Goal: Information Seeking & Learning: Learn about a topic

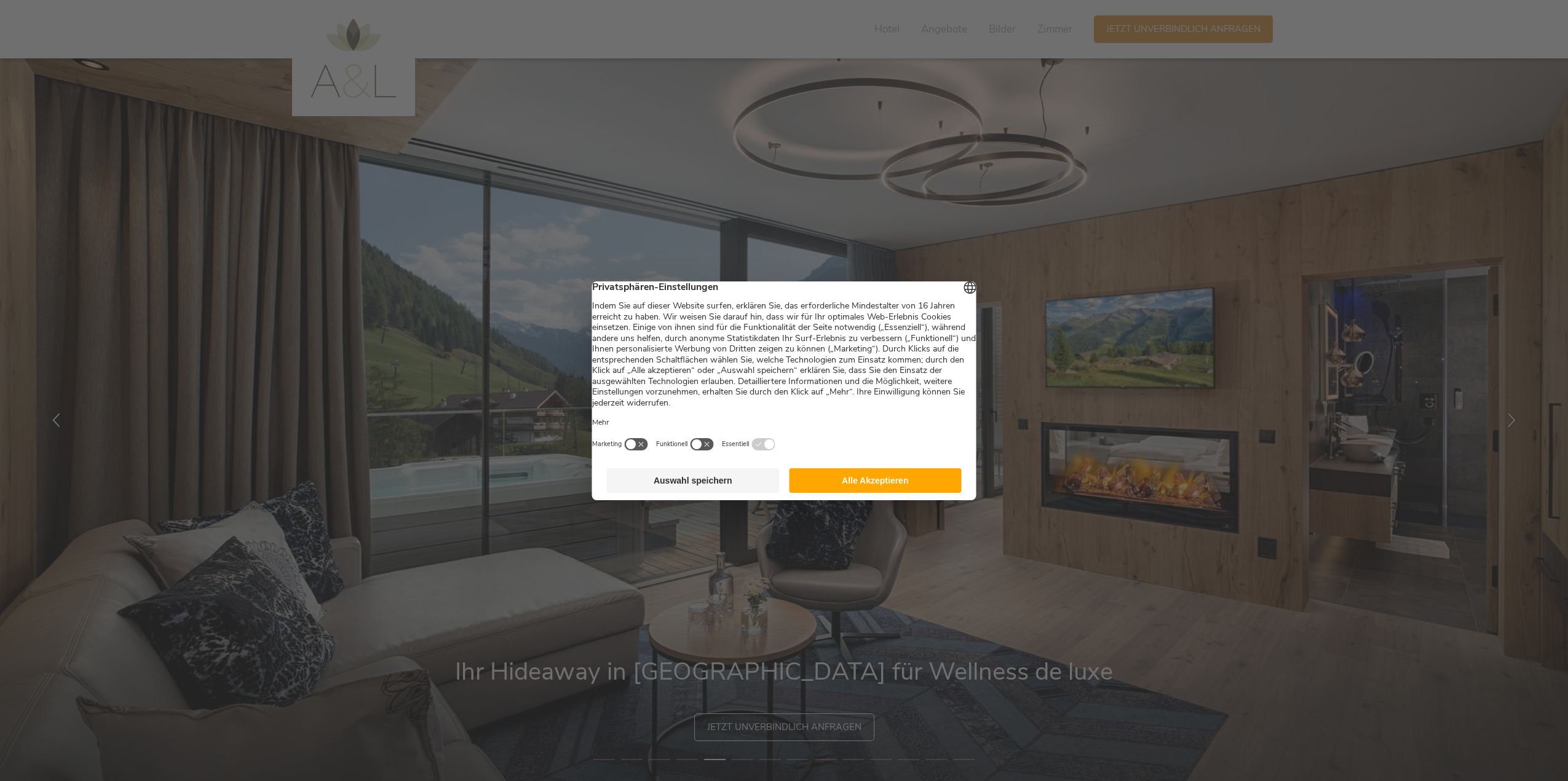
click at [860, 491] on button "Alle Akzeptieren" at bounding box center [875, 481] width 173 height 25
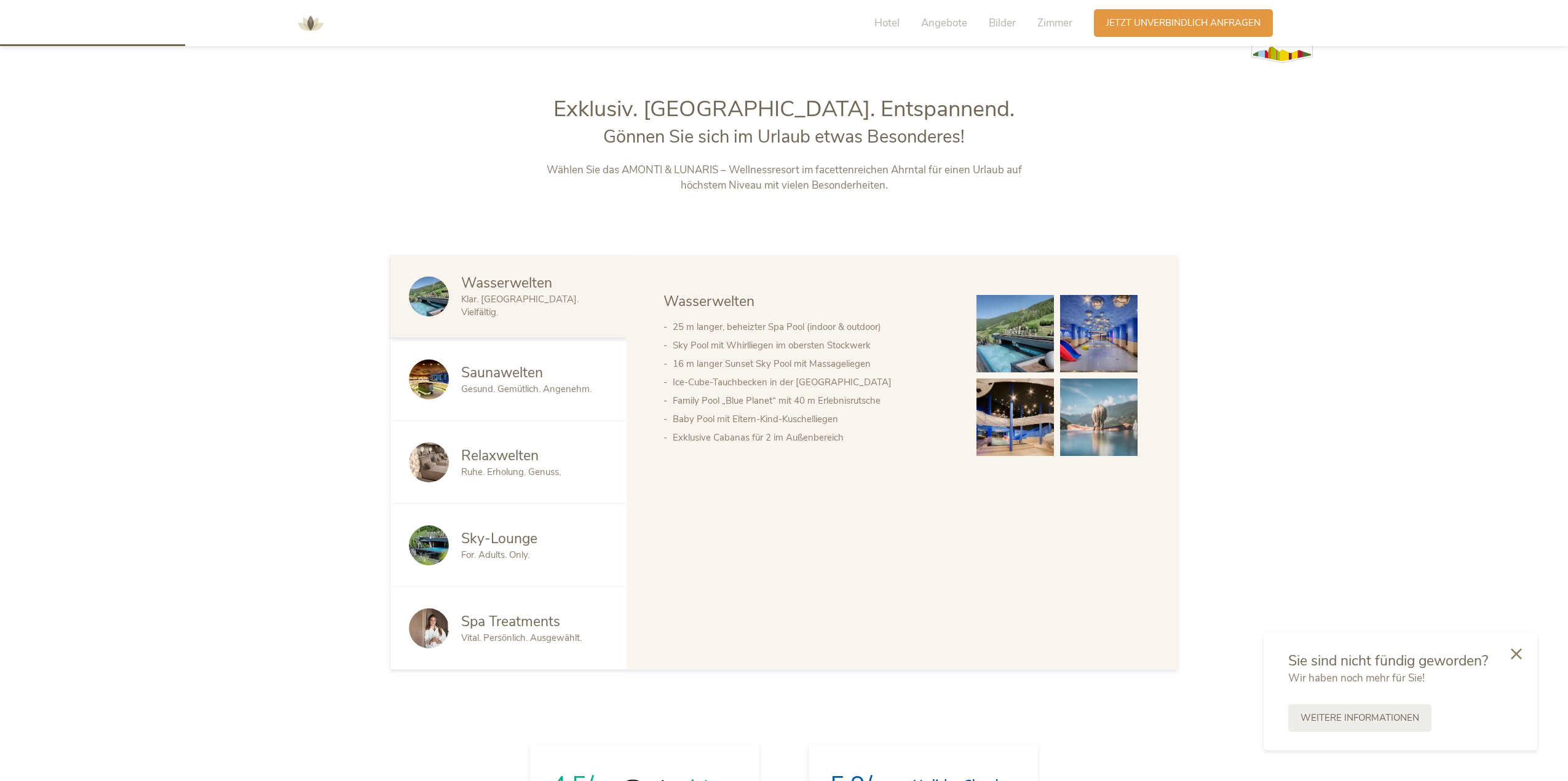
scroll to position [799, 0]
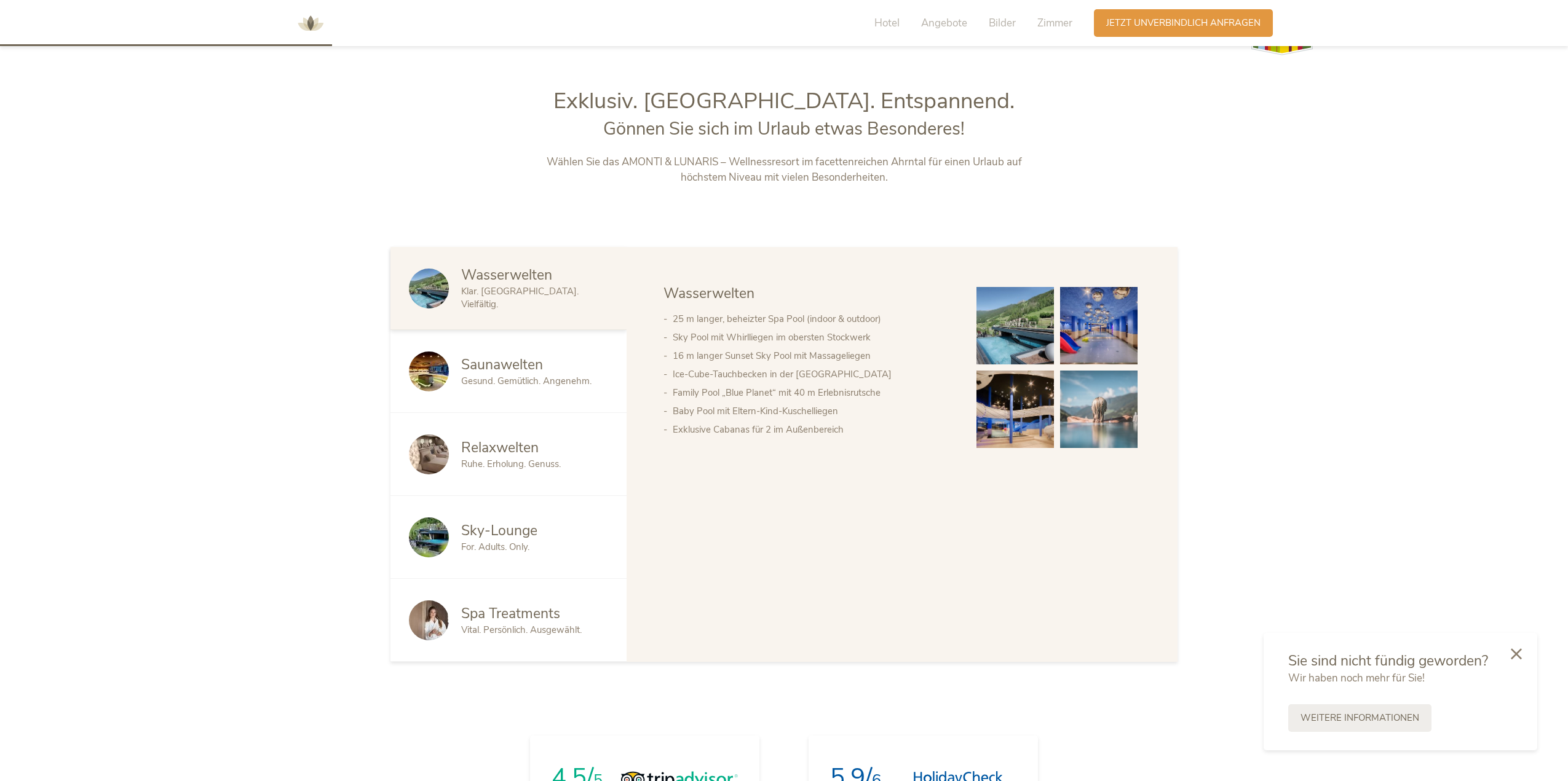
click at [536, 367] on span "Saunawelten" at bounding box center [502, 364] width 81 height 19
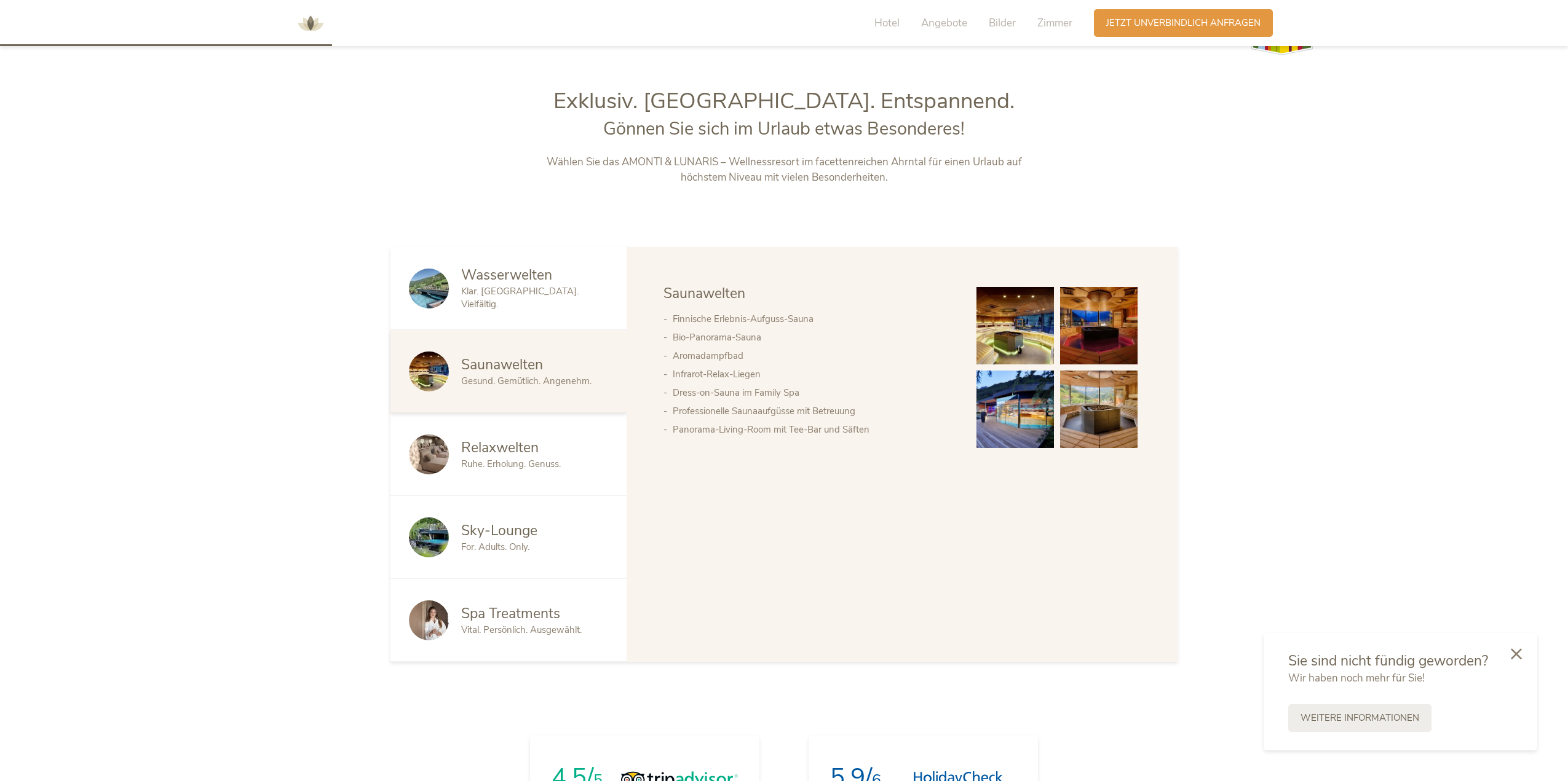
click at [515, 465] on span "Ruhe. Erholung. Genuss." at bounding box center [511, 464] width 100 height 12
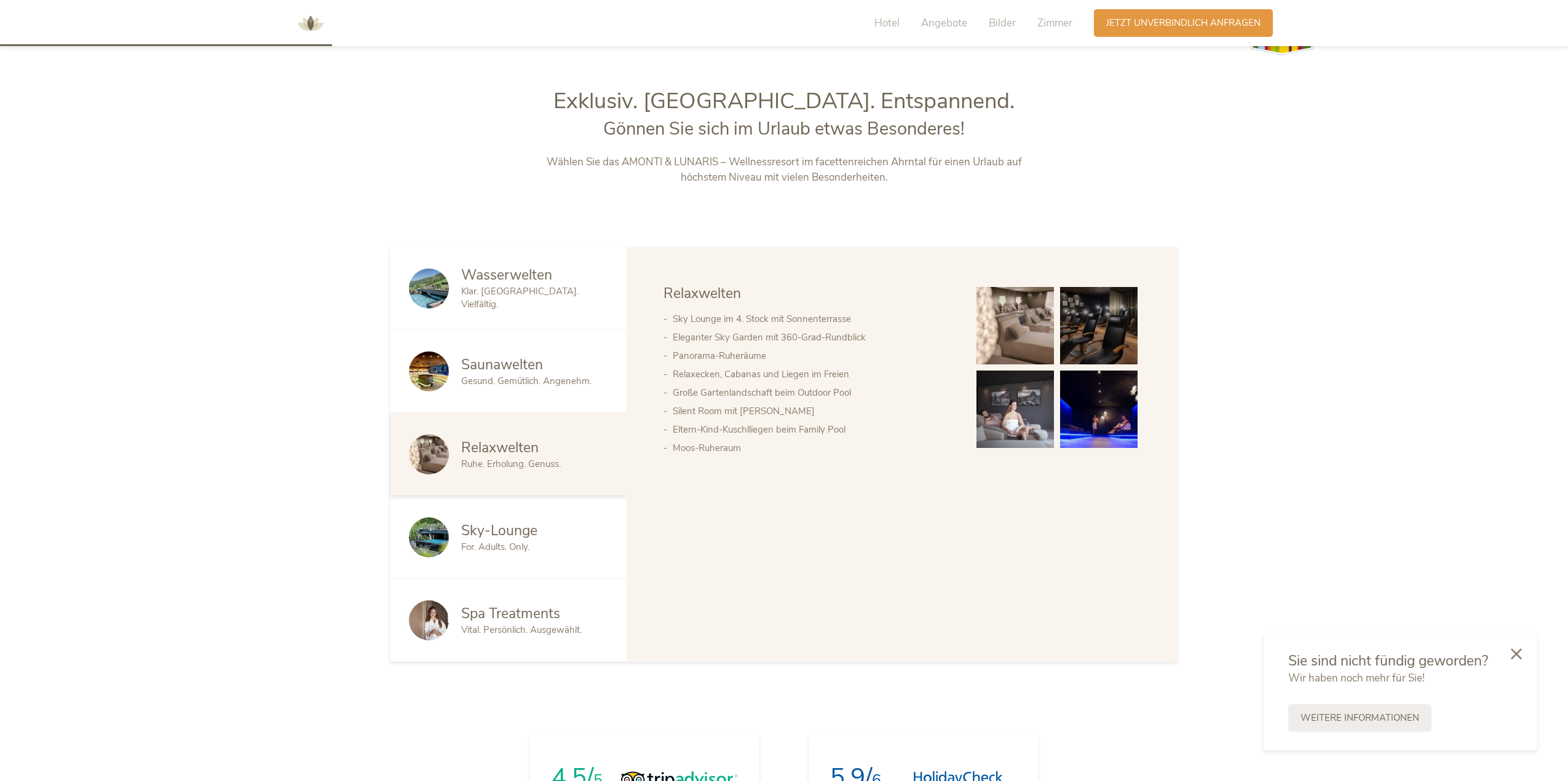
click at [553, 548] on div "For. Adults. Only." at bounding box center [534, 547] width 147 height 13
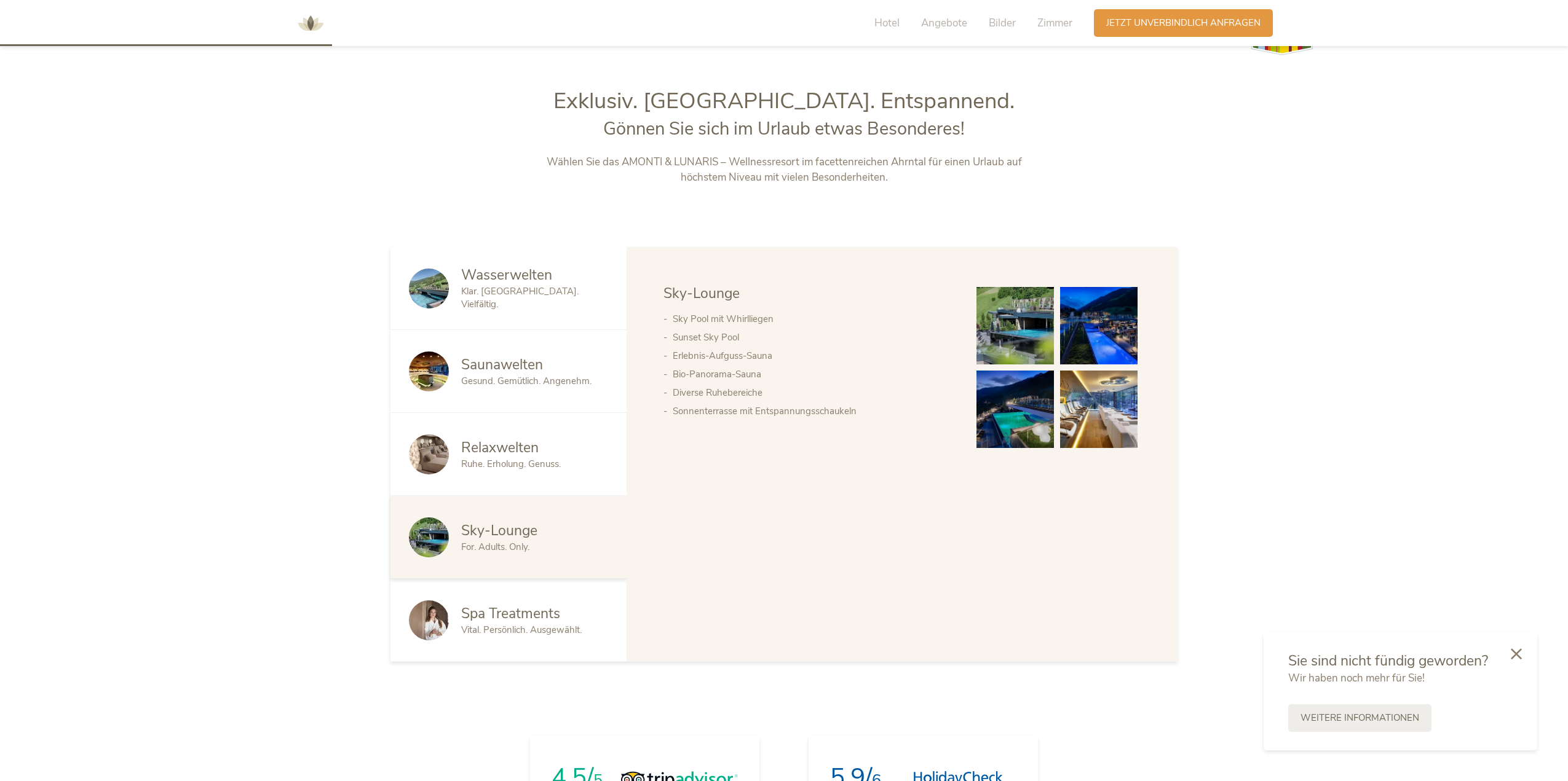
click at [547, 638] on div "Spa Treatments Vital. Persönlich. Ausgewählt." at bounding box center [508, 620] width 236 height 83
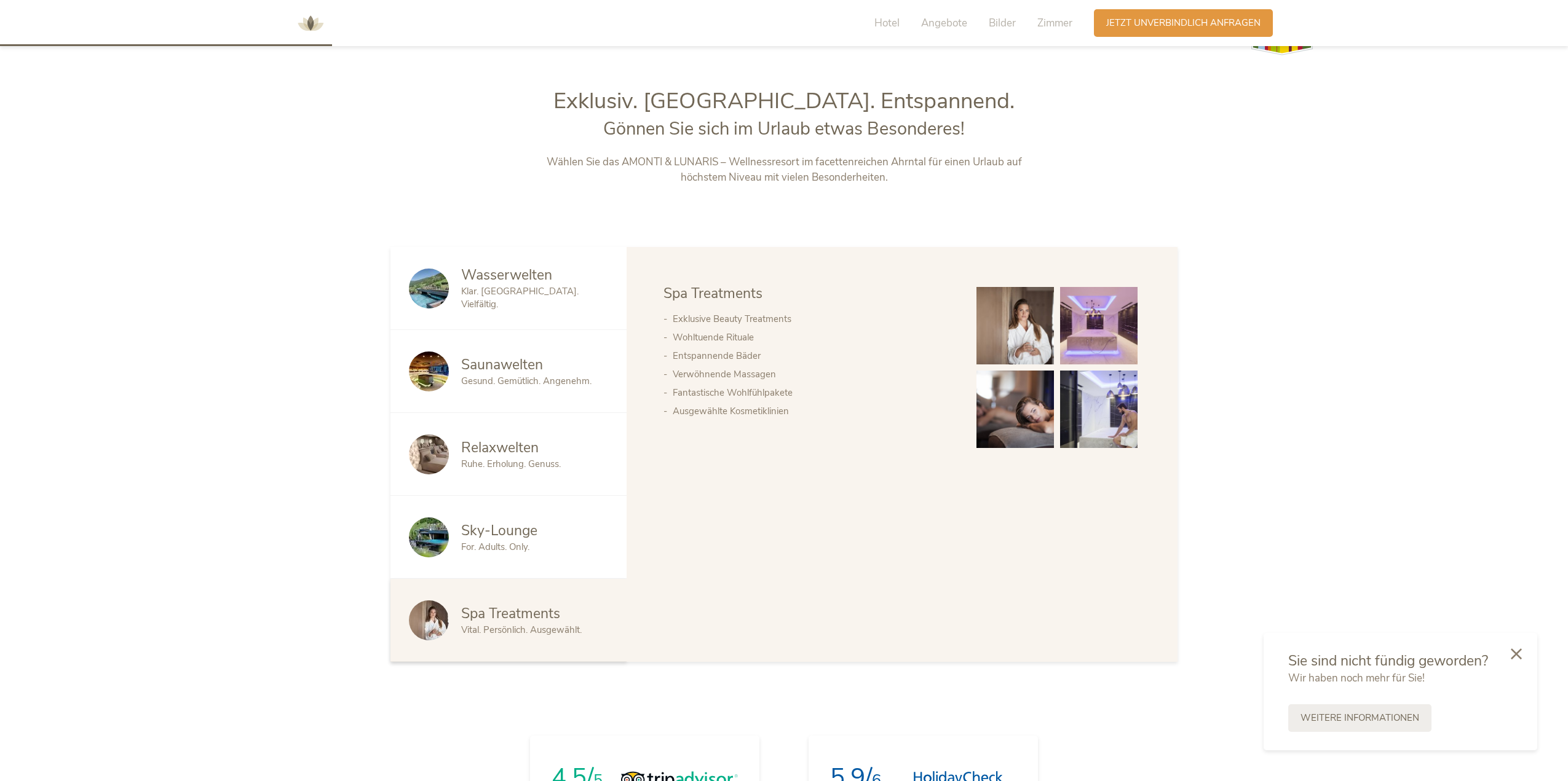
click at [508, 337] on div "Saunawelten Gesund. Gemütlich. Angenehm." at bounding box center [508, 371] width 236 height 83
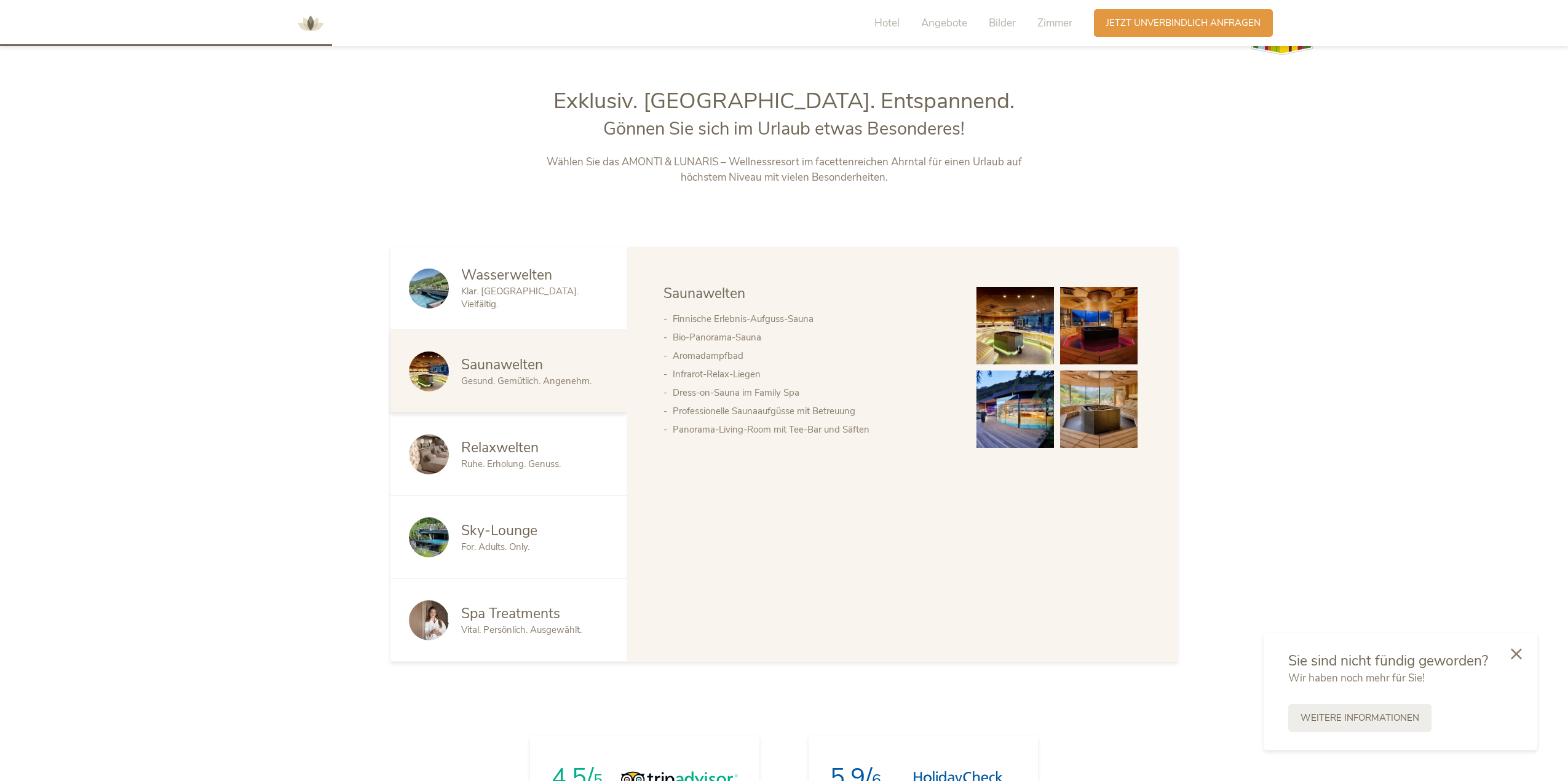
click at [508, 285] on span "Wasserwelten" at bounding box center [507, 275] width 91 height 19
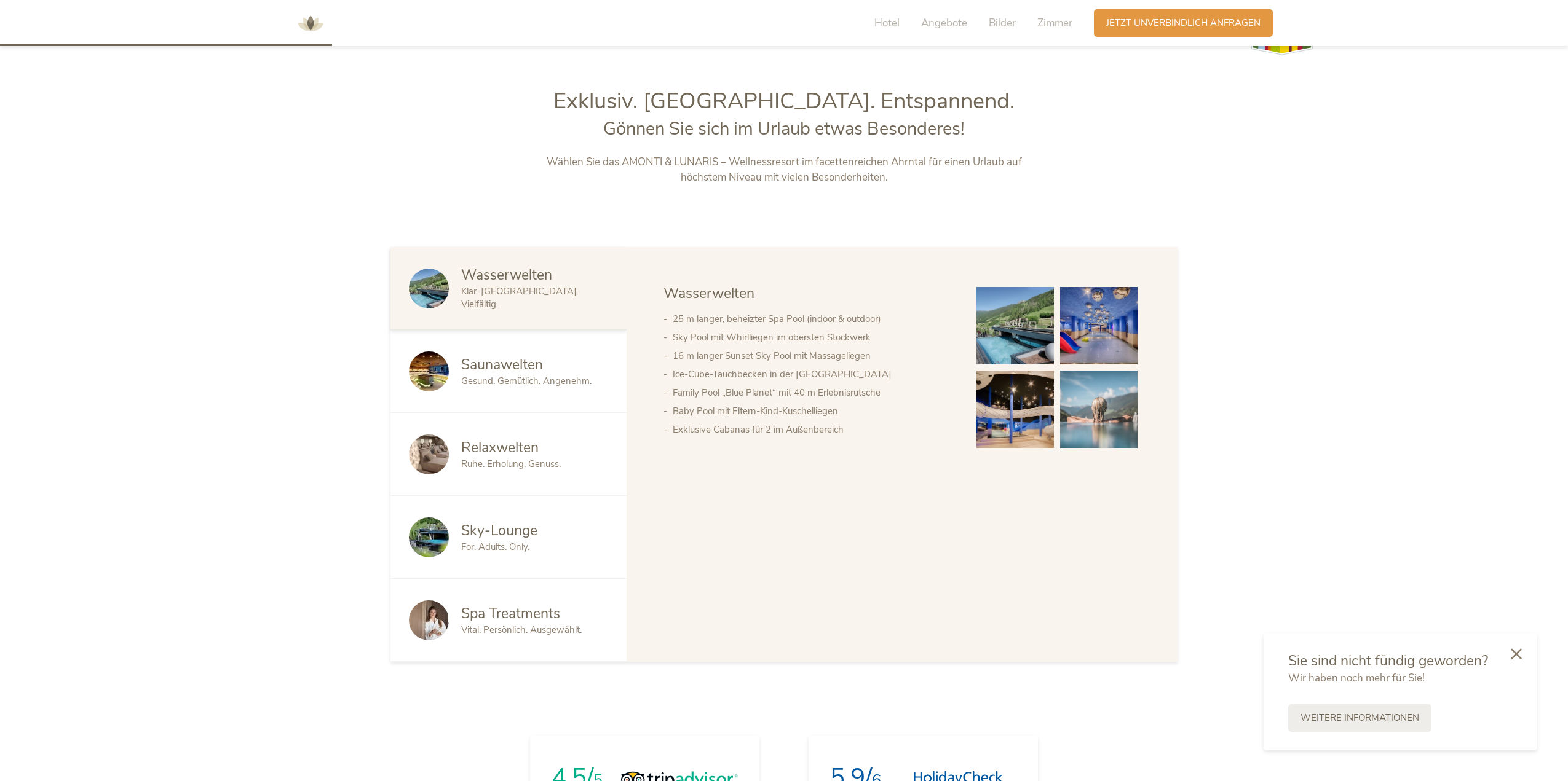
click at [1014, 320] on img at bounding box center [1015, 326] width 78 height 78
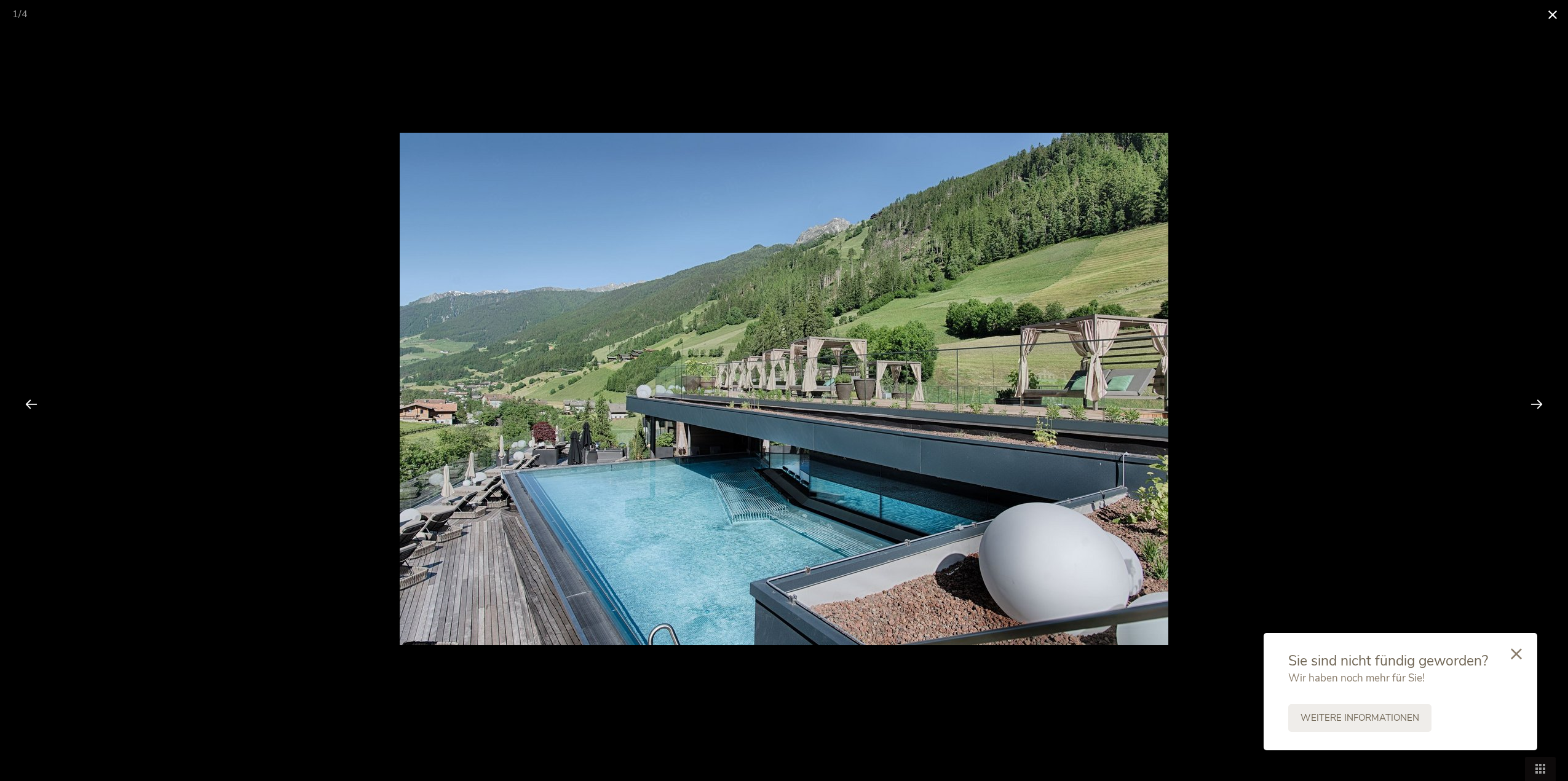
click at [1558, 16] on span at bounding box center [1552, 14] width 31 height 29
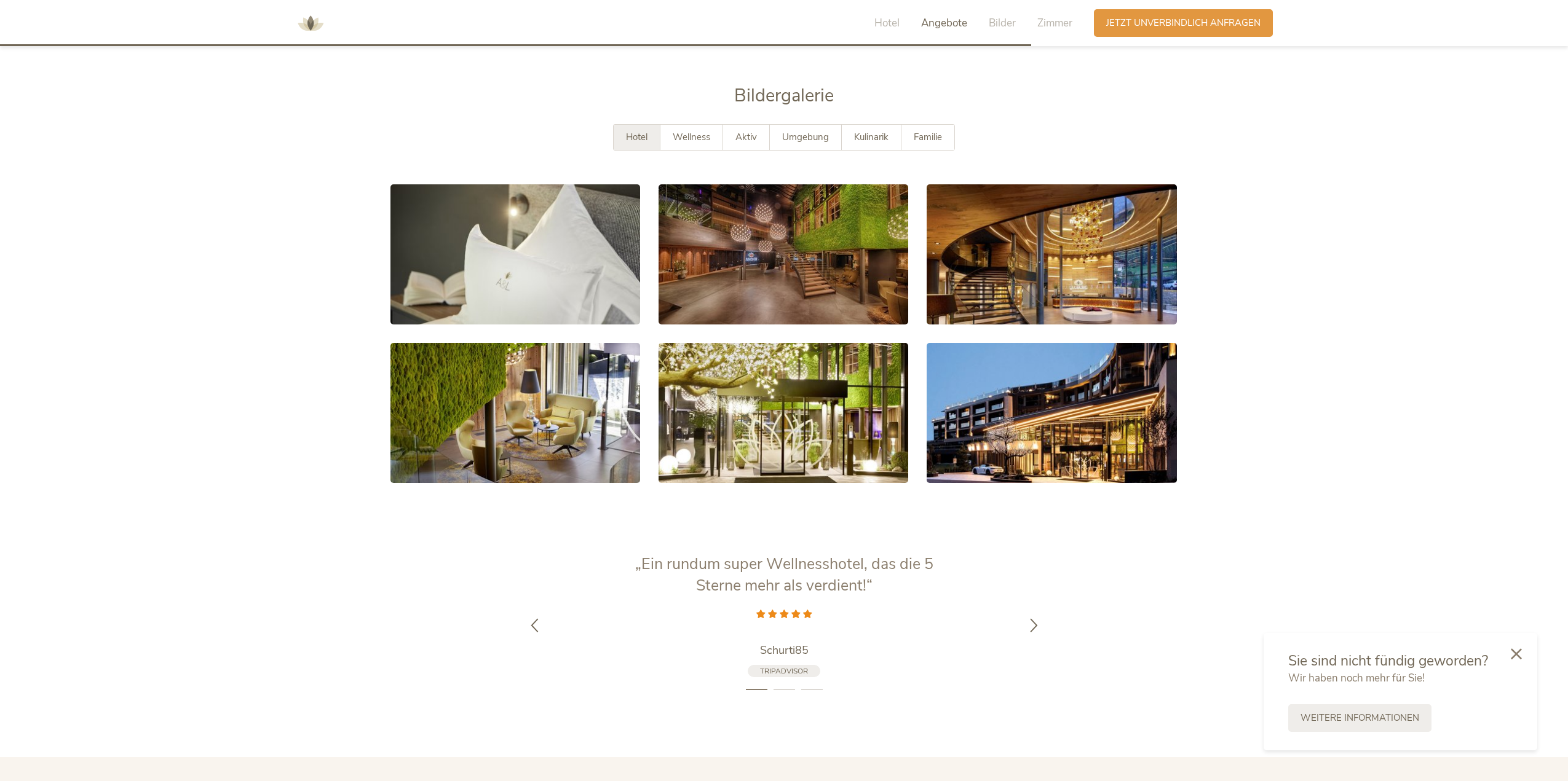
scroll to position [2520, 0]
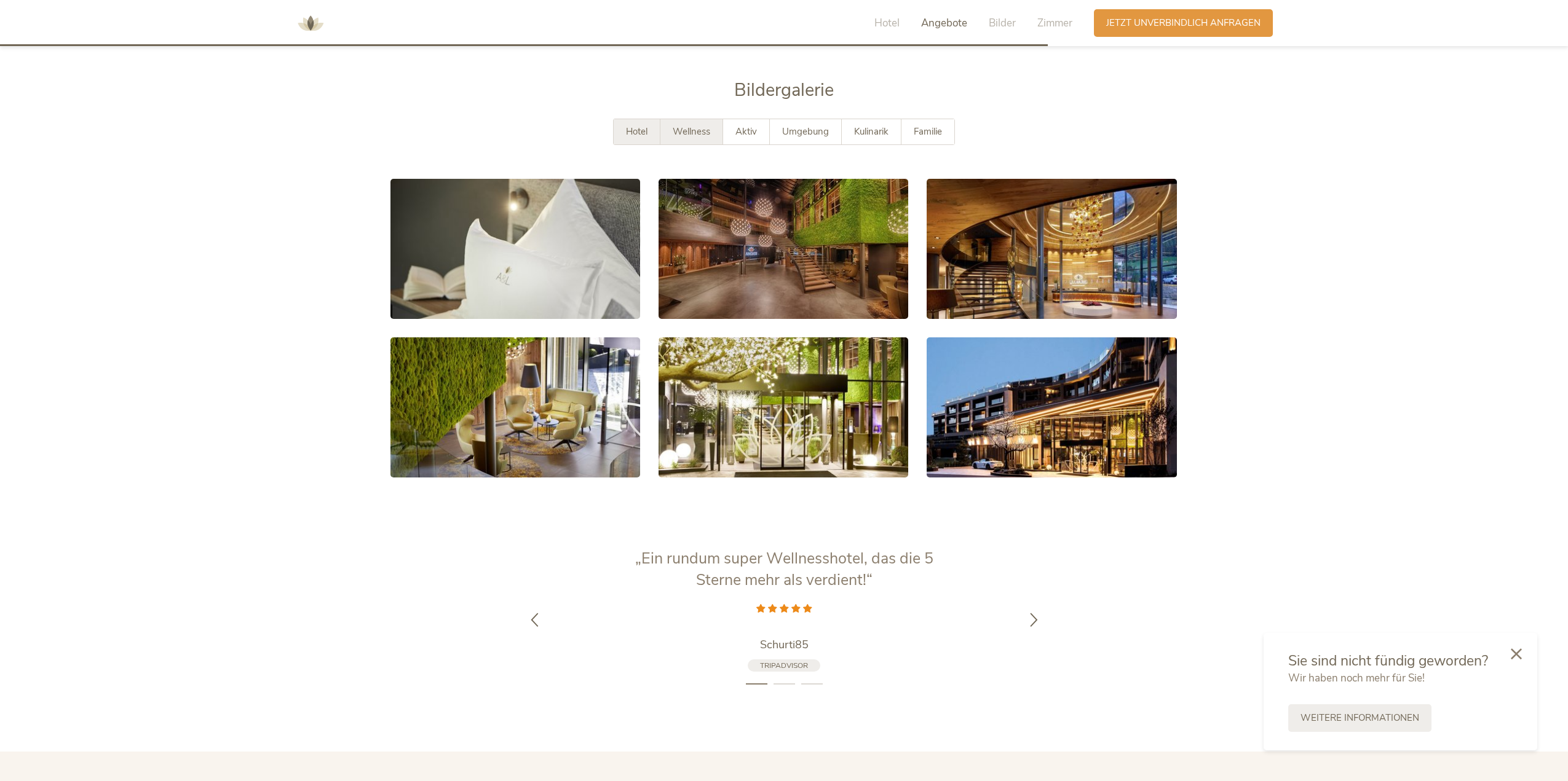
click at [706, 128] on span "Wellness" at bounding box center [691, 131] width 38 height 12
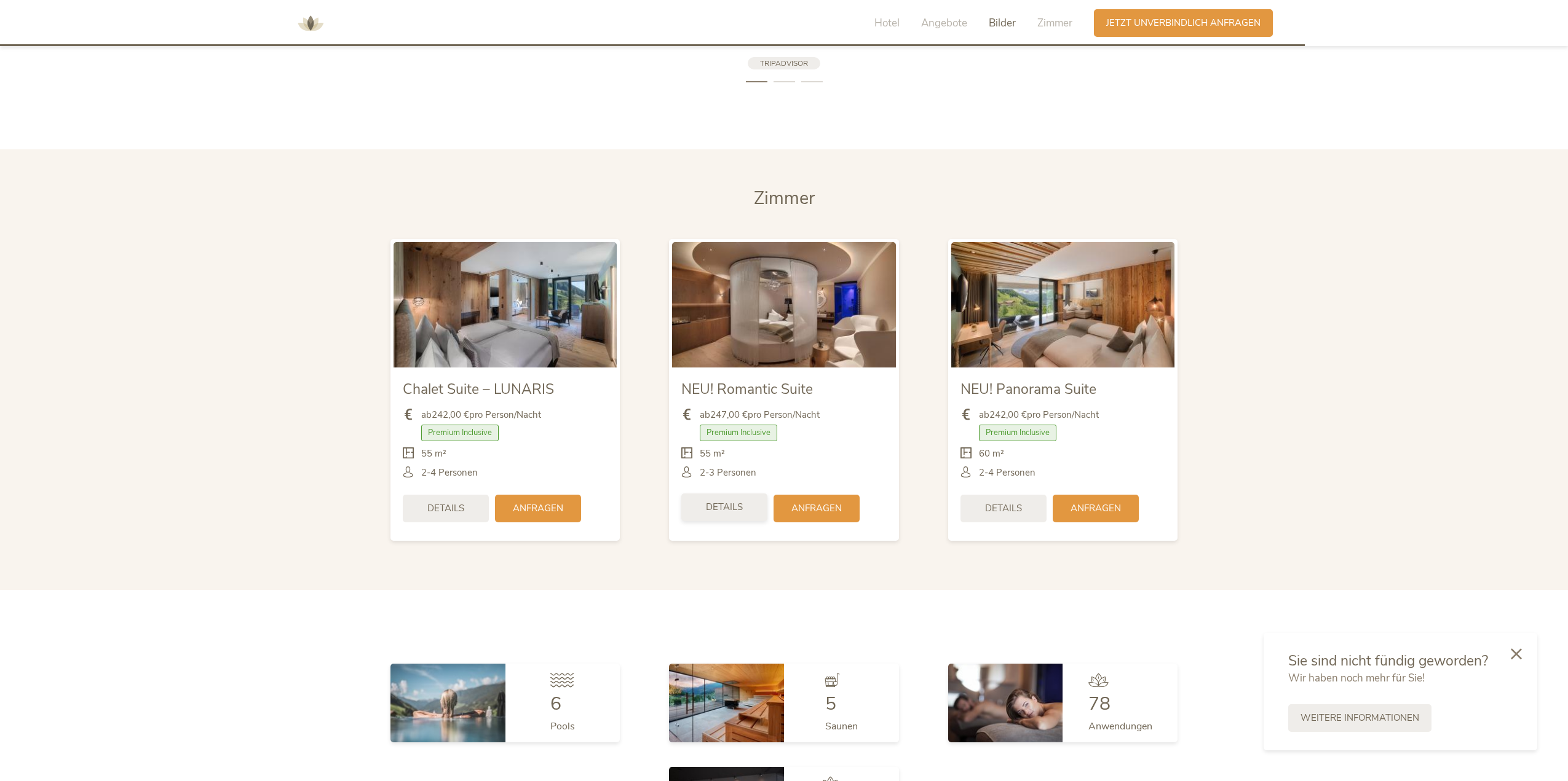
scroll to position [3171, 0]
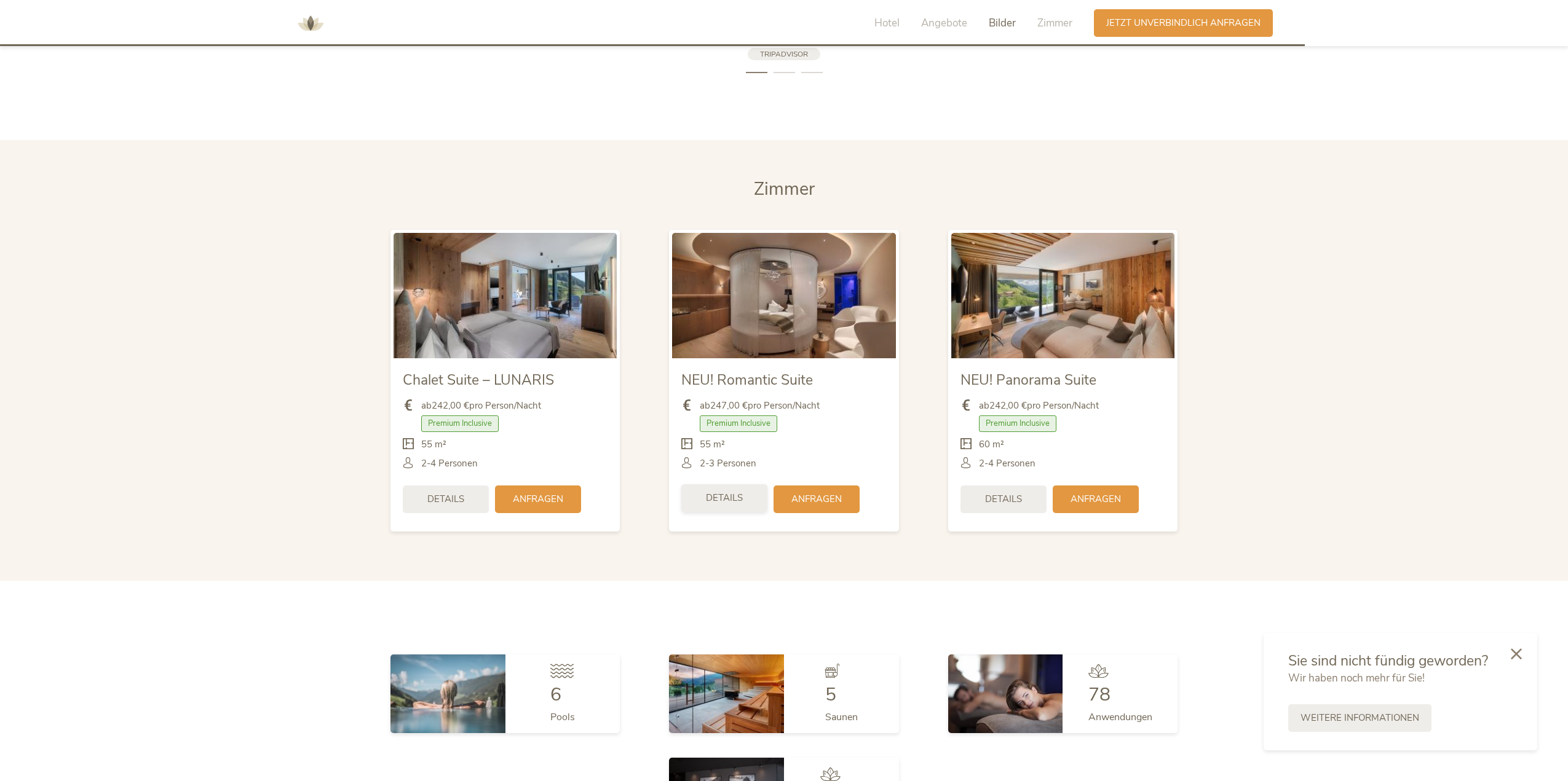
click at [727, 498] on span "Details" at bounding box center [724, 498] width 37 height 13
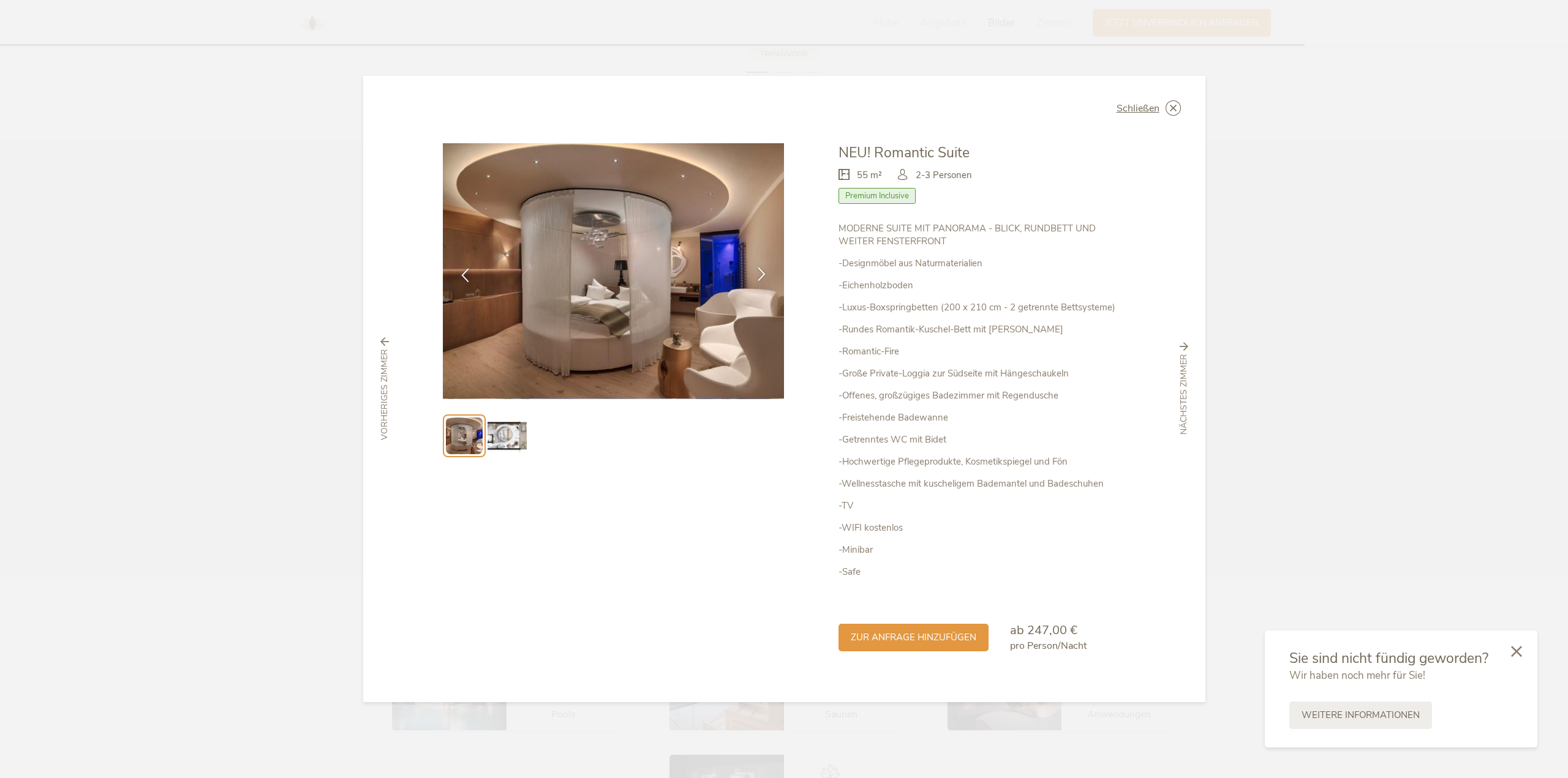
click at [762, 279] on icon at bounding box center [762, 274] width 14 height 14
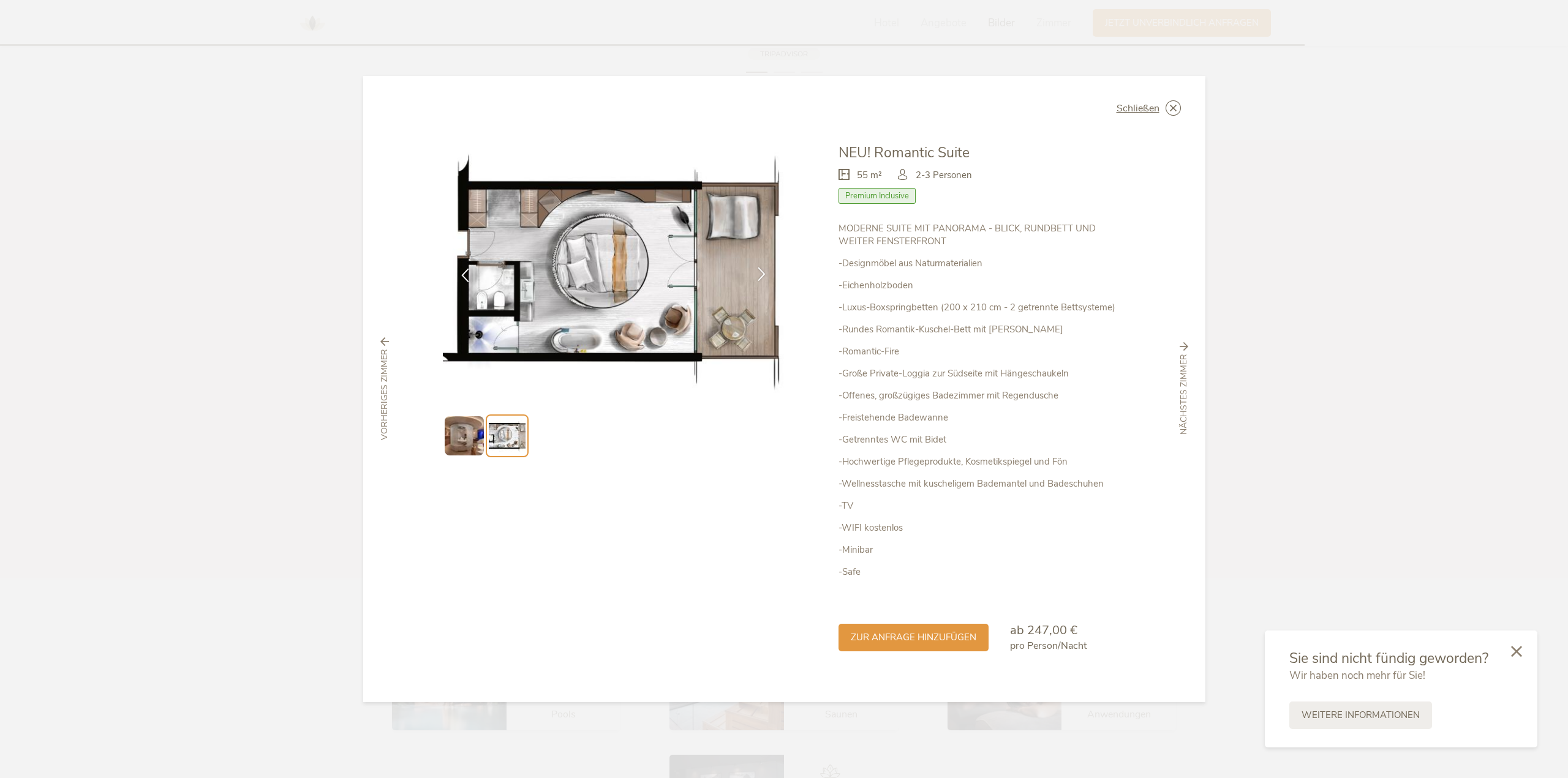
click at [762, 279] on icon at bounding box center [762, 274] width 14 height 14
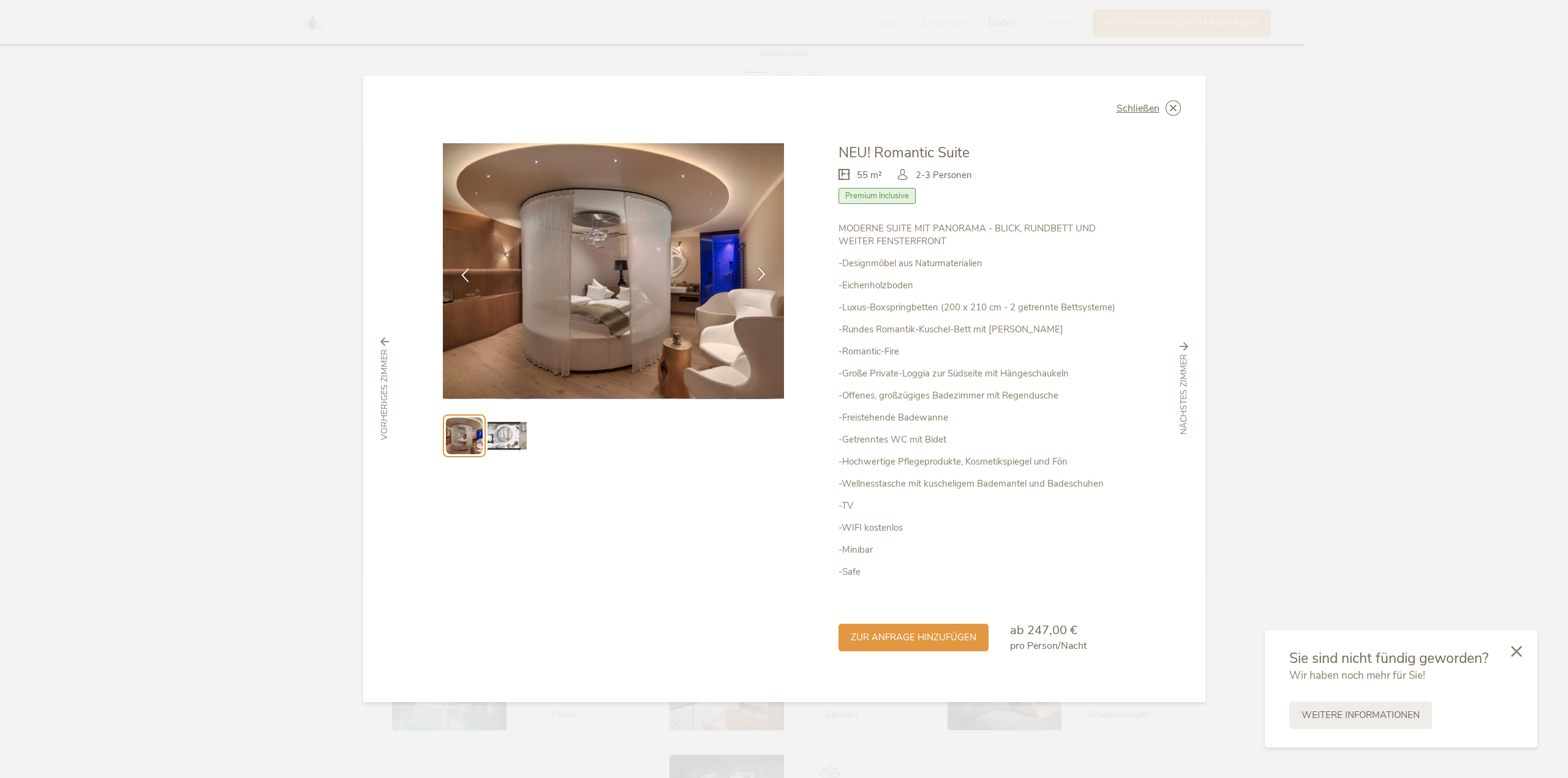
click at [762, 279] on icon at bounding box center [762, 274] width 14 height 14
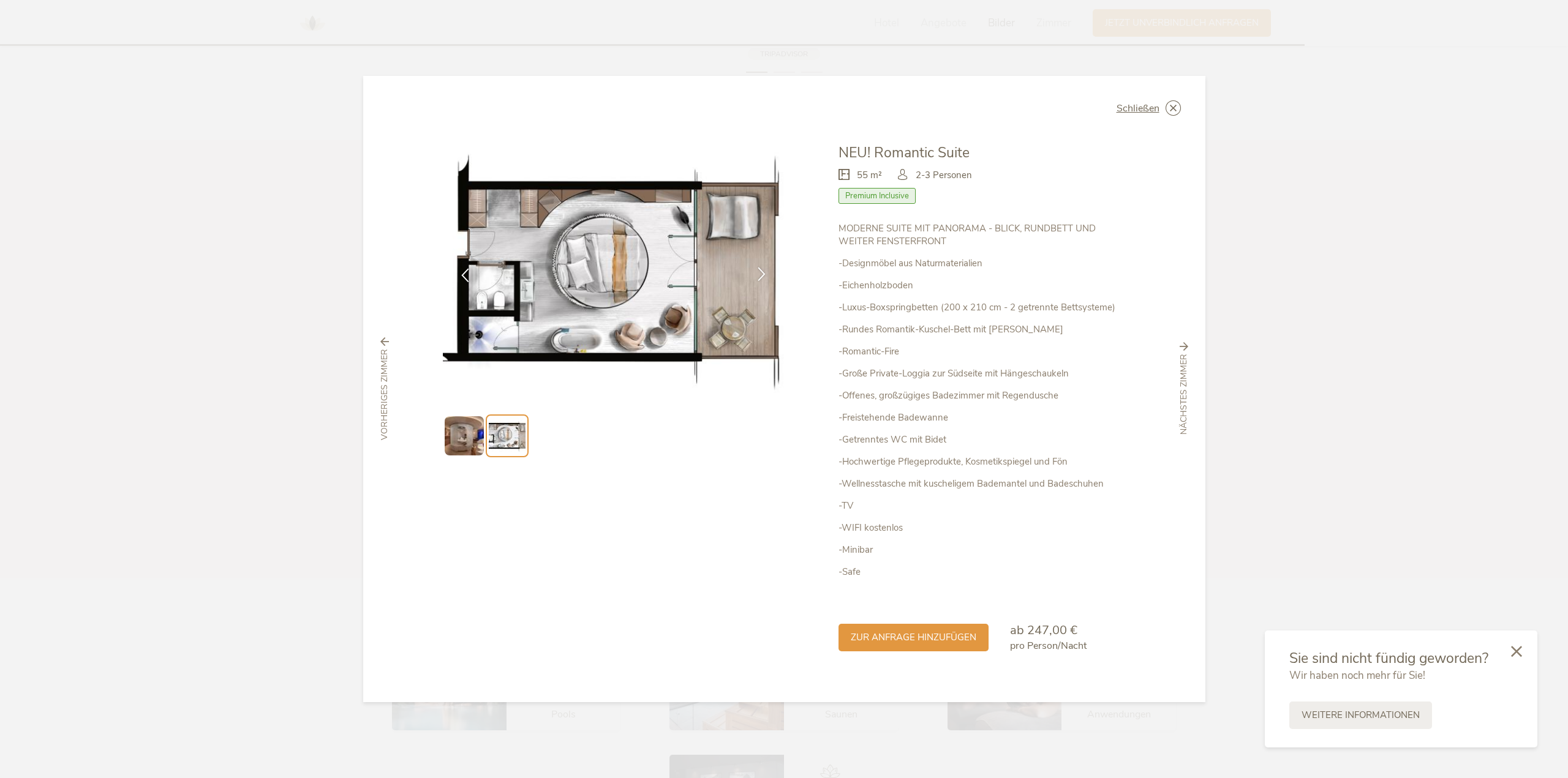
click at [763, 279] on icon at bounding box center [762, 274] width 14 height 14
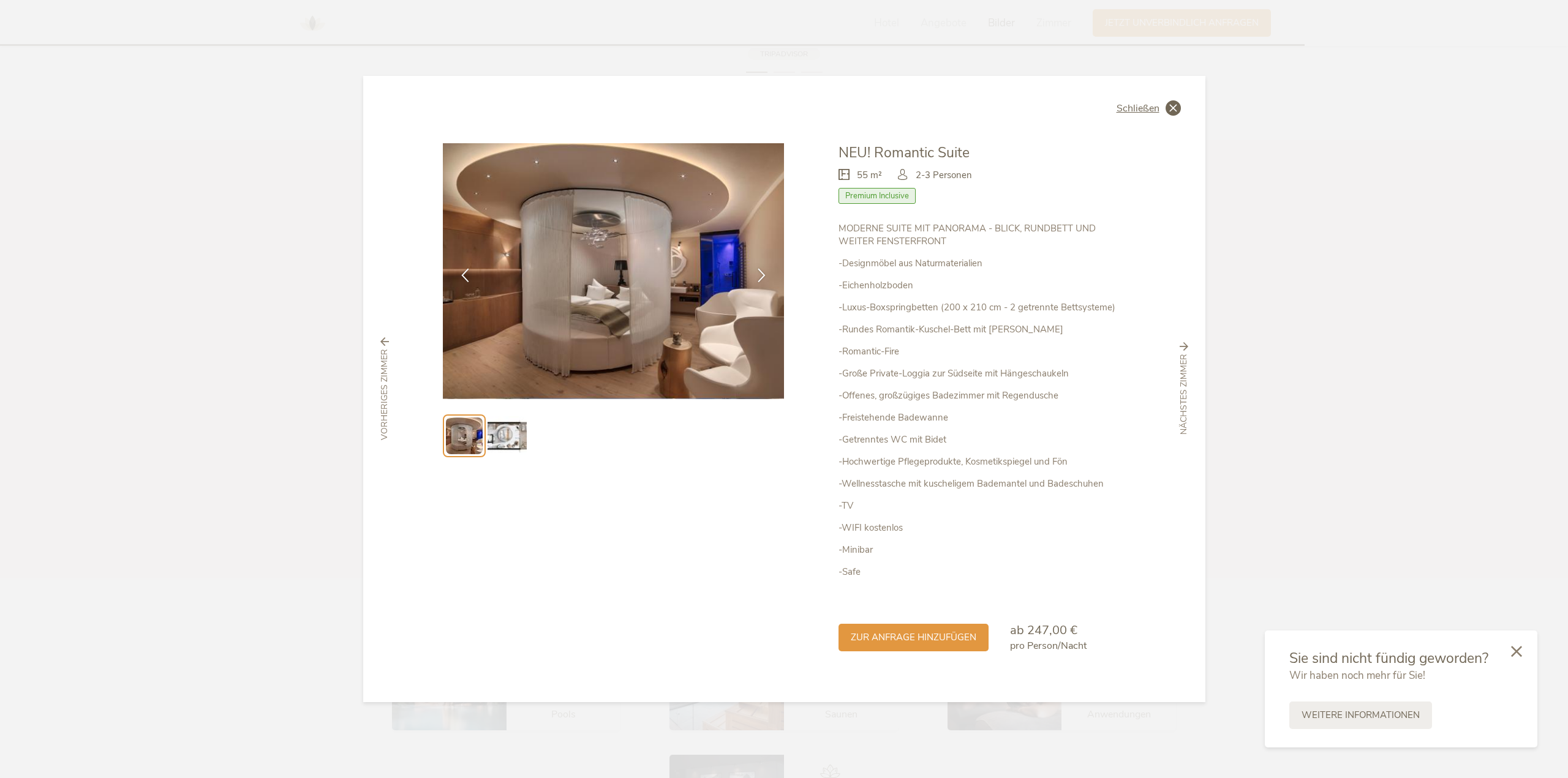
click at [1174, 110] on icon at bounding box center [1173, 108] width 16 height 16
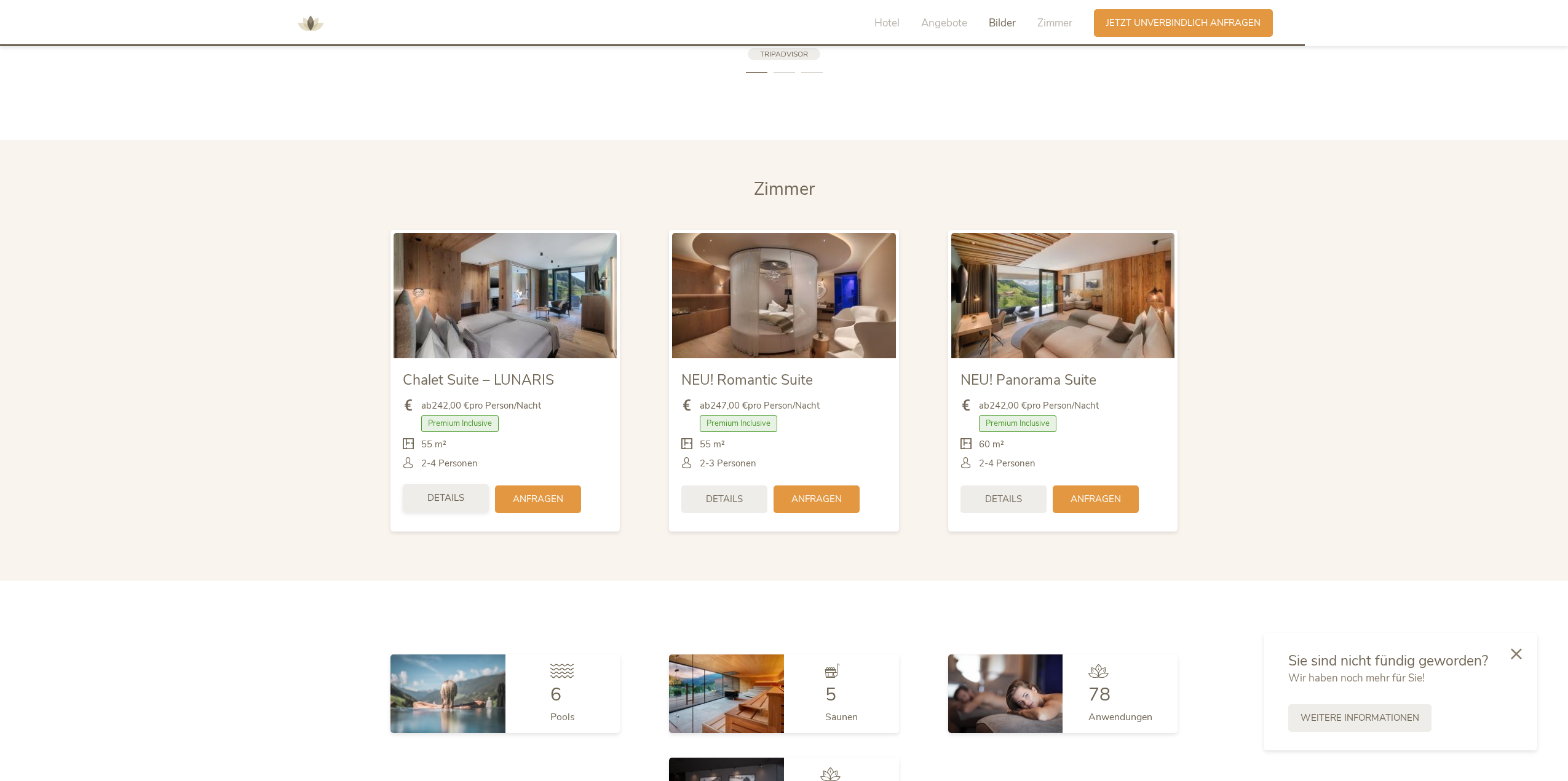
click at [448, 500] on span "Details" at bounding box center [446, 498] width 37 height 13
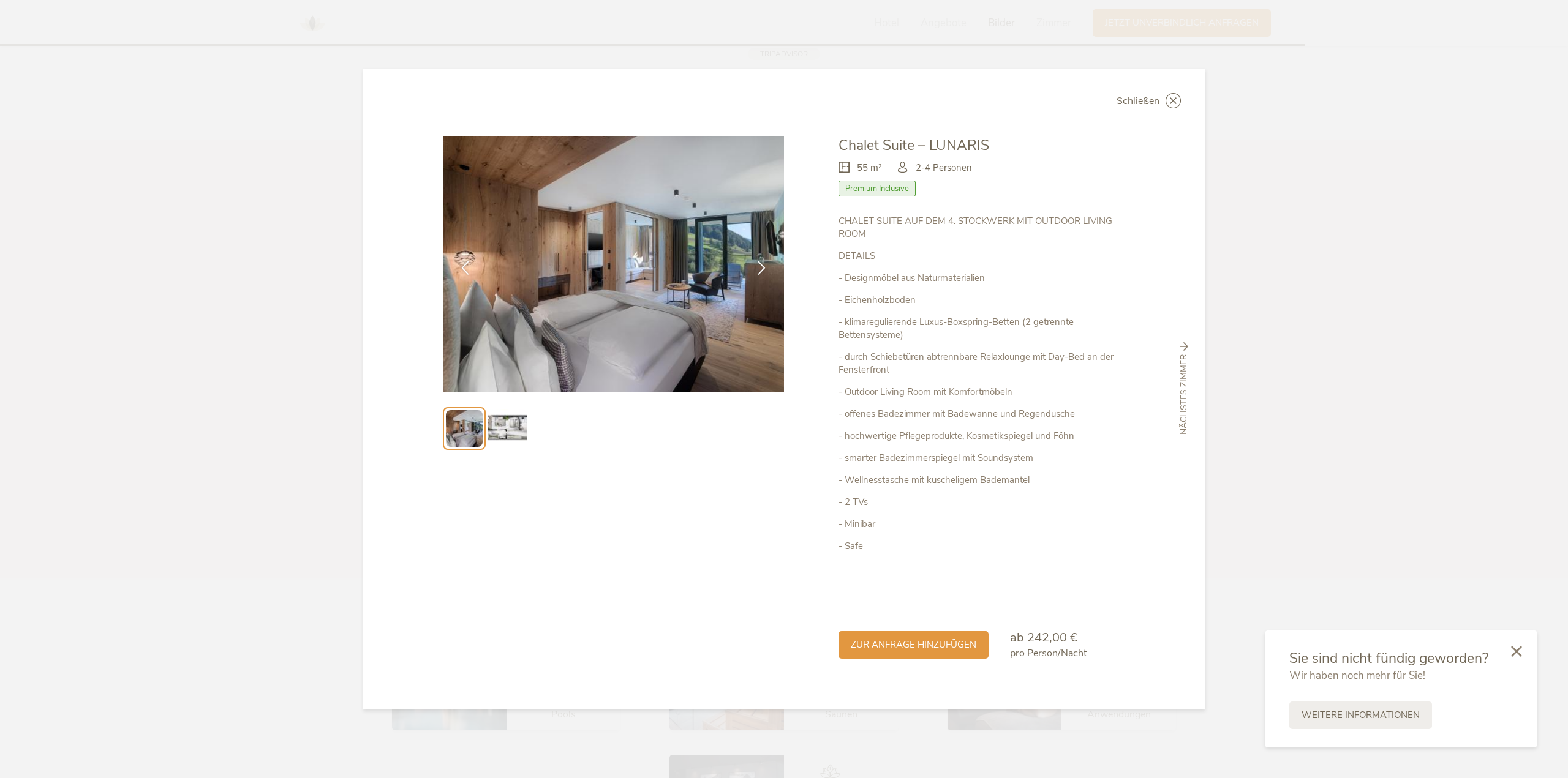
click at [514, 430] on img at bounding box center [507, 428] width 39 height 39
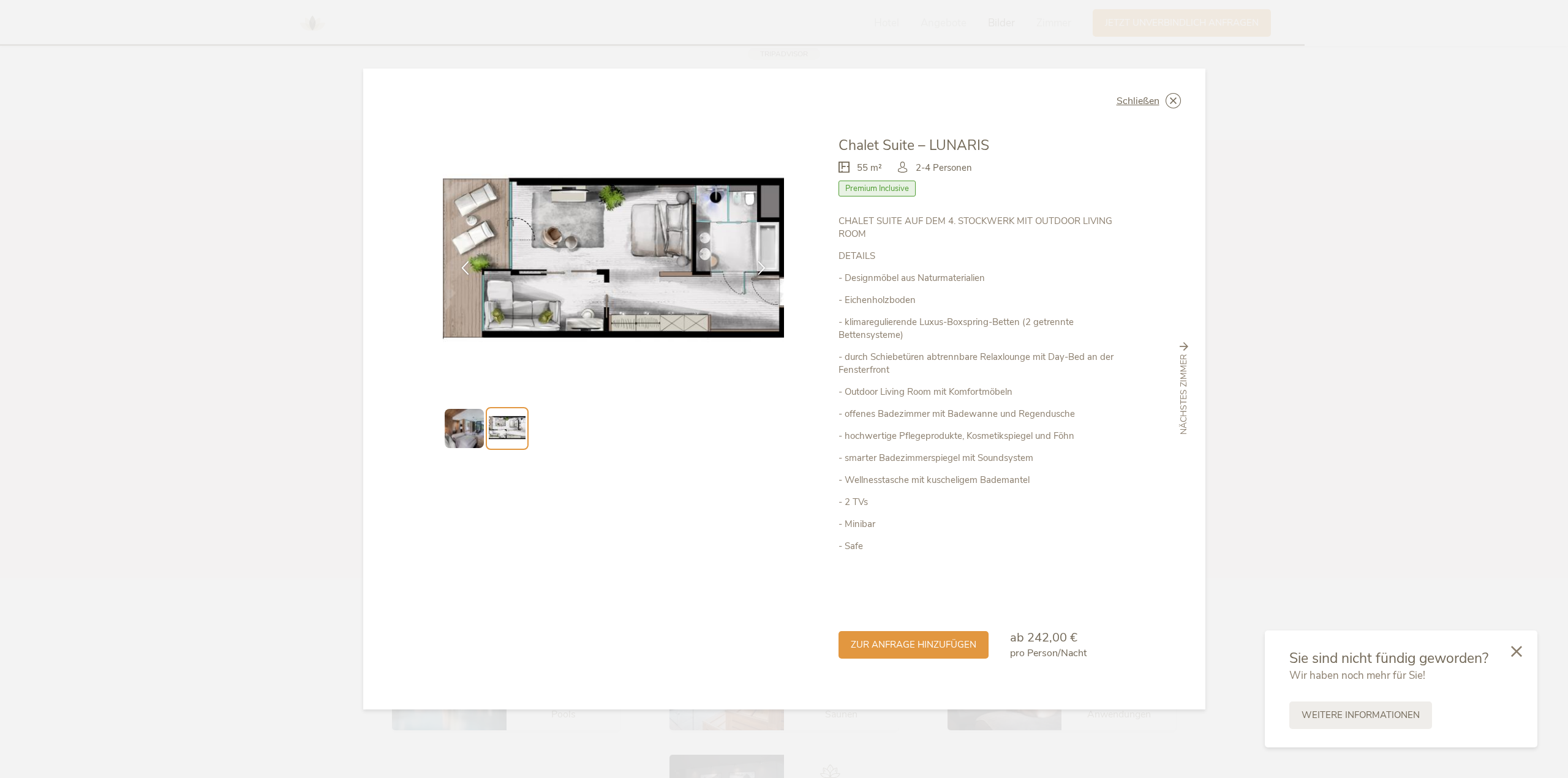
click at [1178, 92] on div "Schließen Chalet Suite – LUNARIS 55 m² Premium Inclusive" at bounding box center [784, 389] width 842 height 641
click at [1178, 101] on icon at bounding box center [1173, 101] width 16 height 16
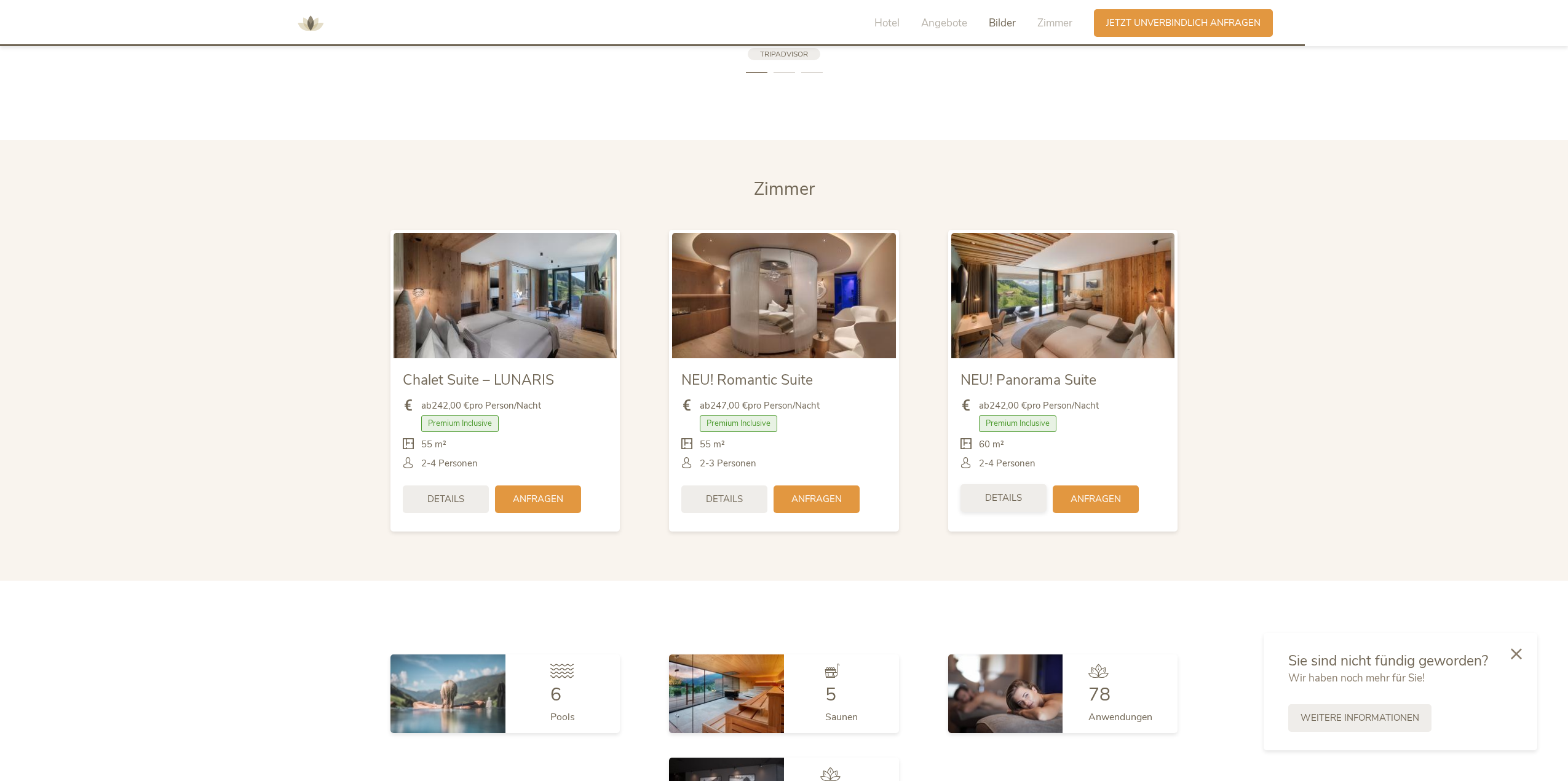
click at [1019, 502] on span "Details" at bounding box center [1003, 498] width 37 height 13
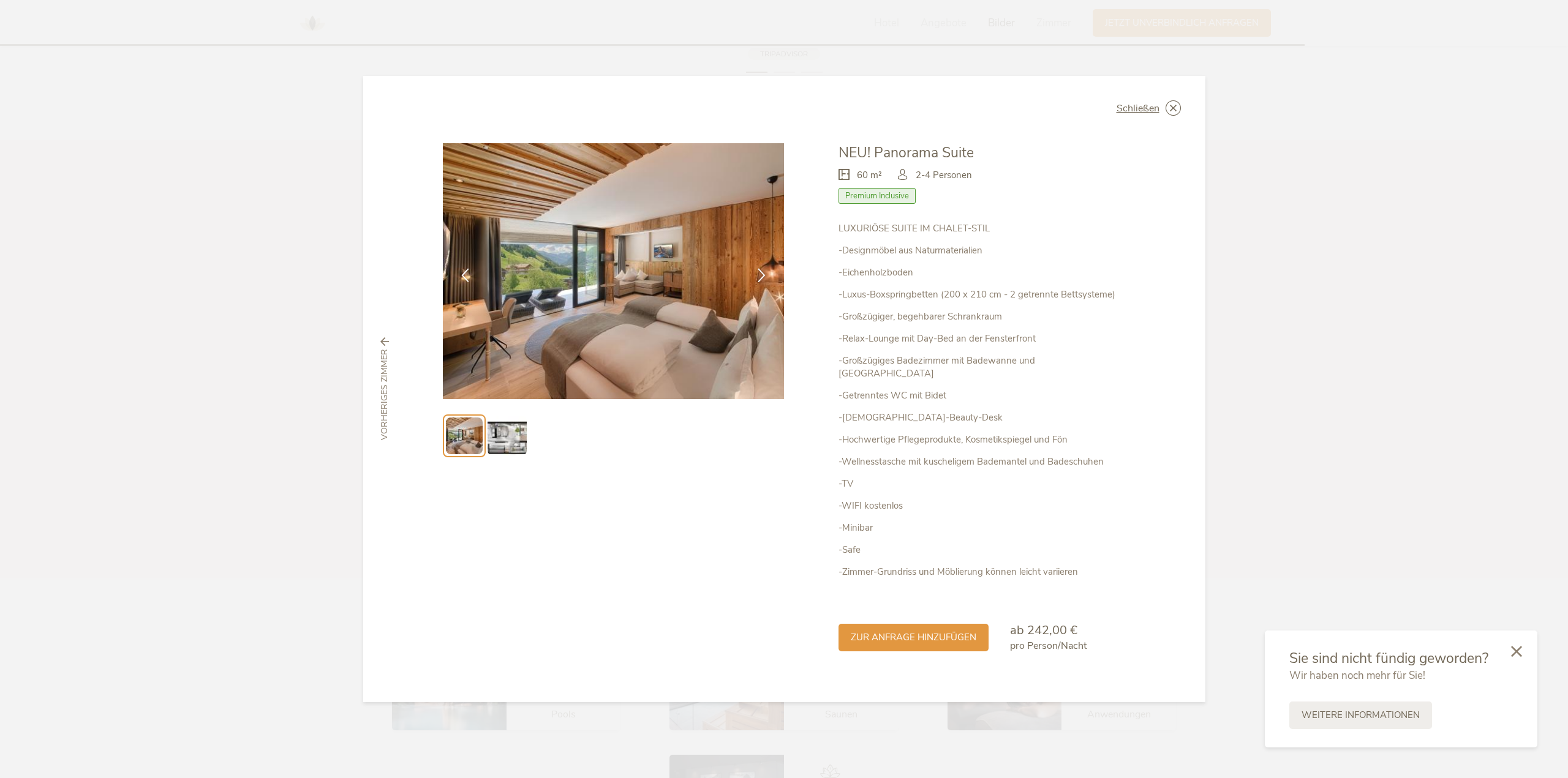
click at [508, 437] on img at bounding box center [507, 435] width 39 height 39
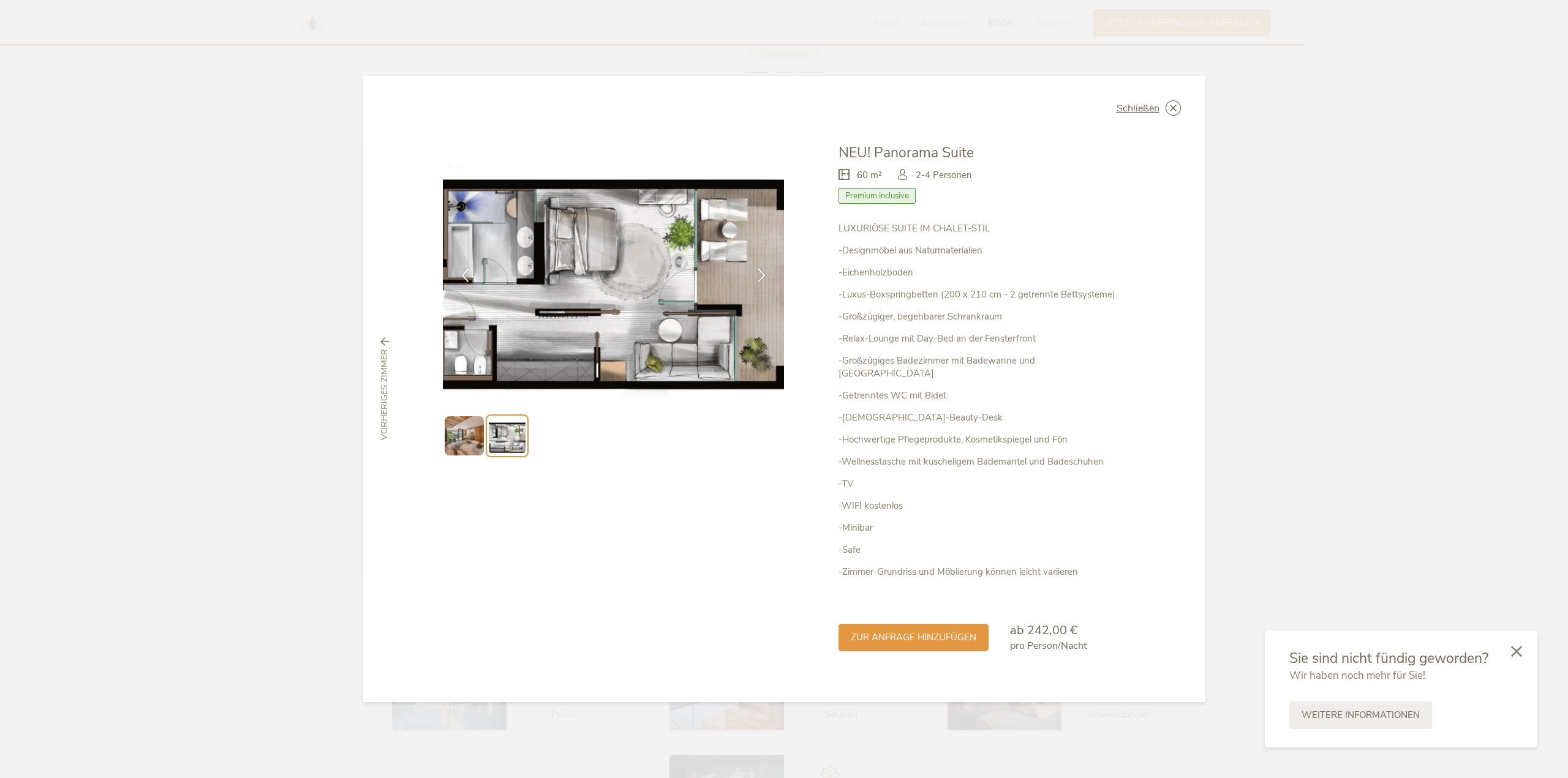
click at [454, 446] on img at bounding box center [464, 435] width 39 height 39
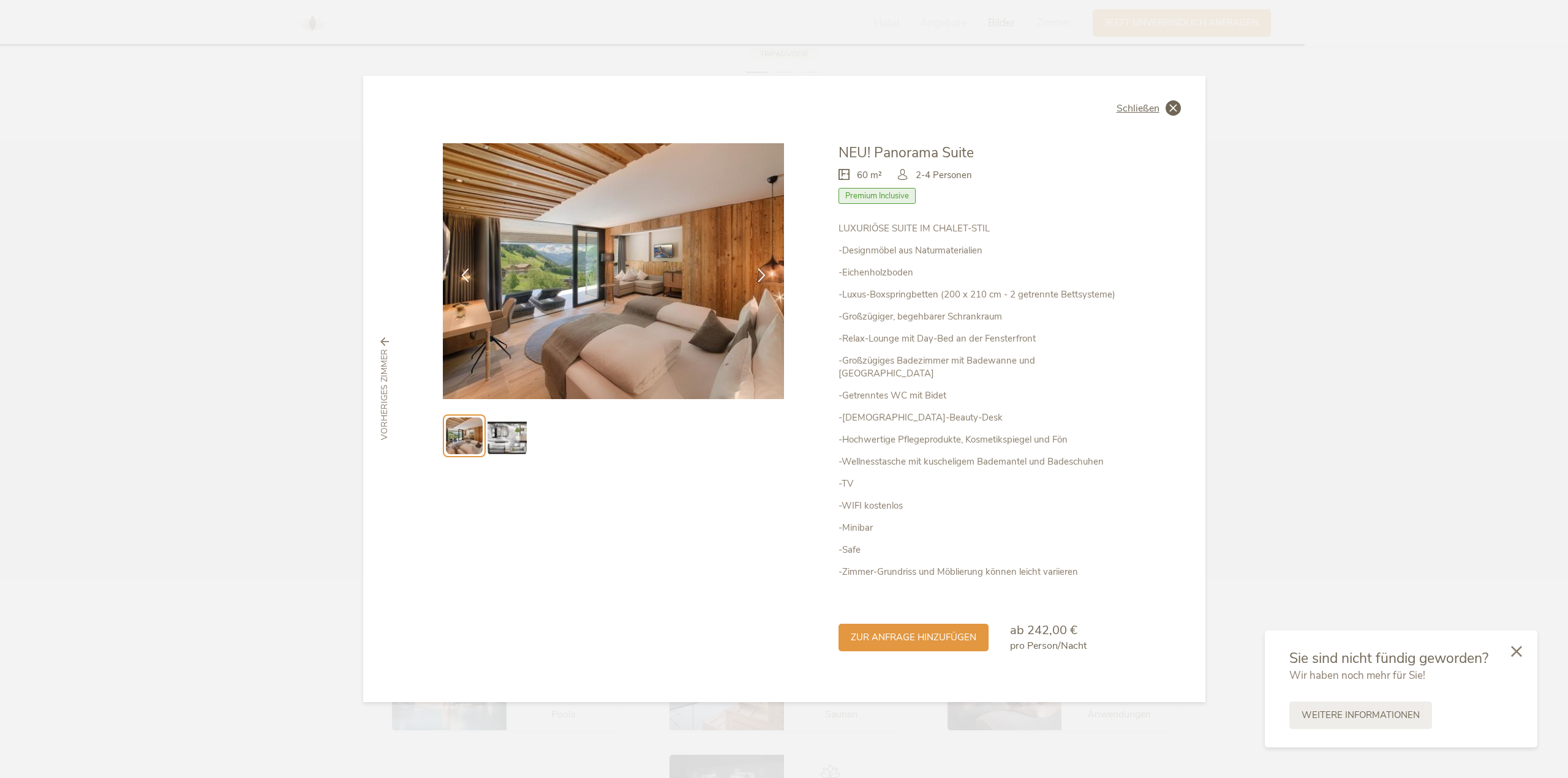
click at [1178, 113] on icon at bounding box center [1173, 108] width 16 height 16
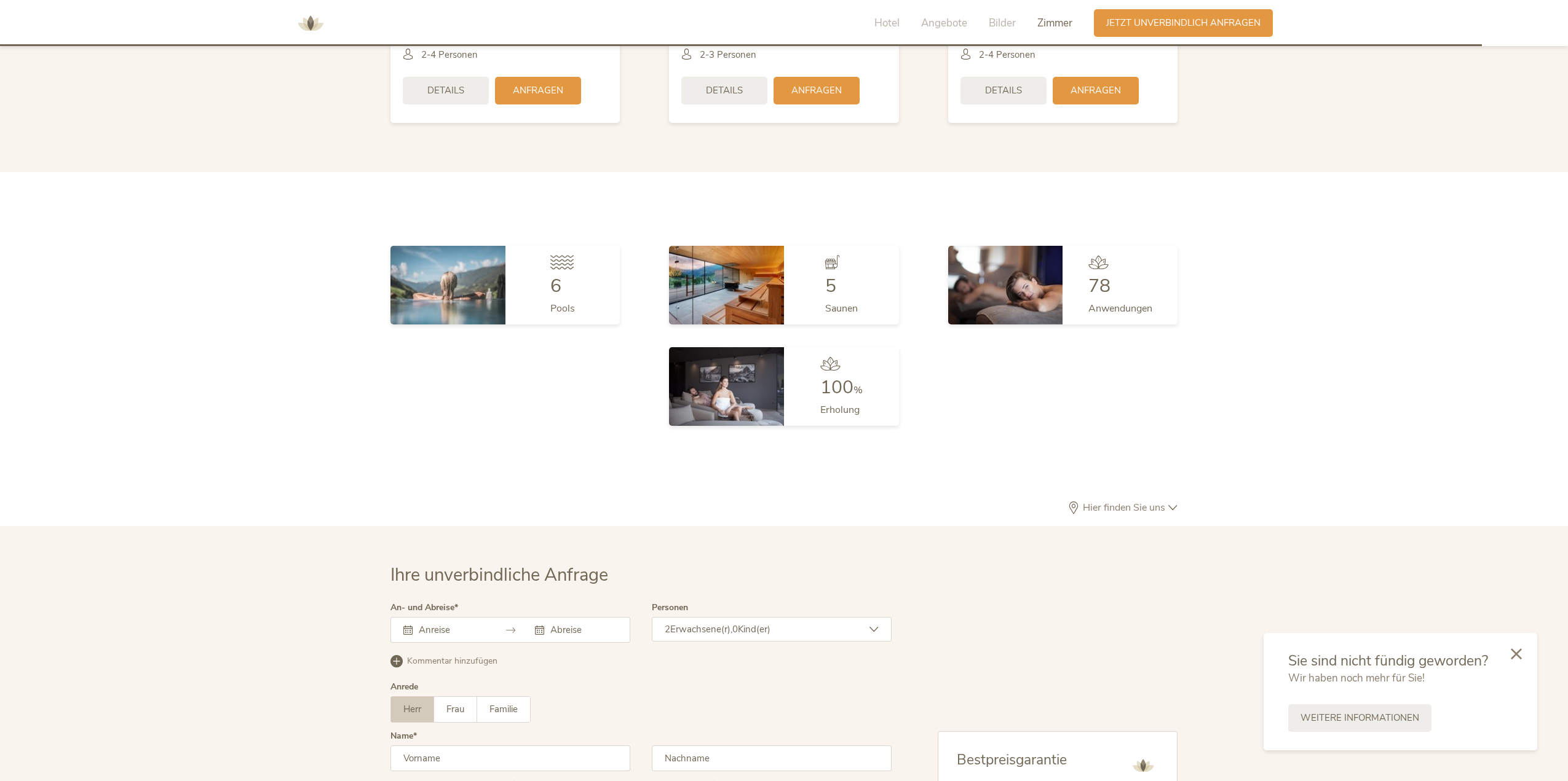
scroll to position [3601, 0]
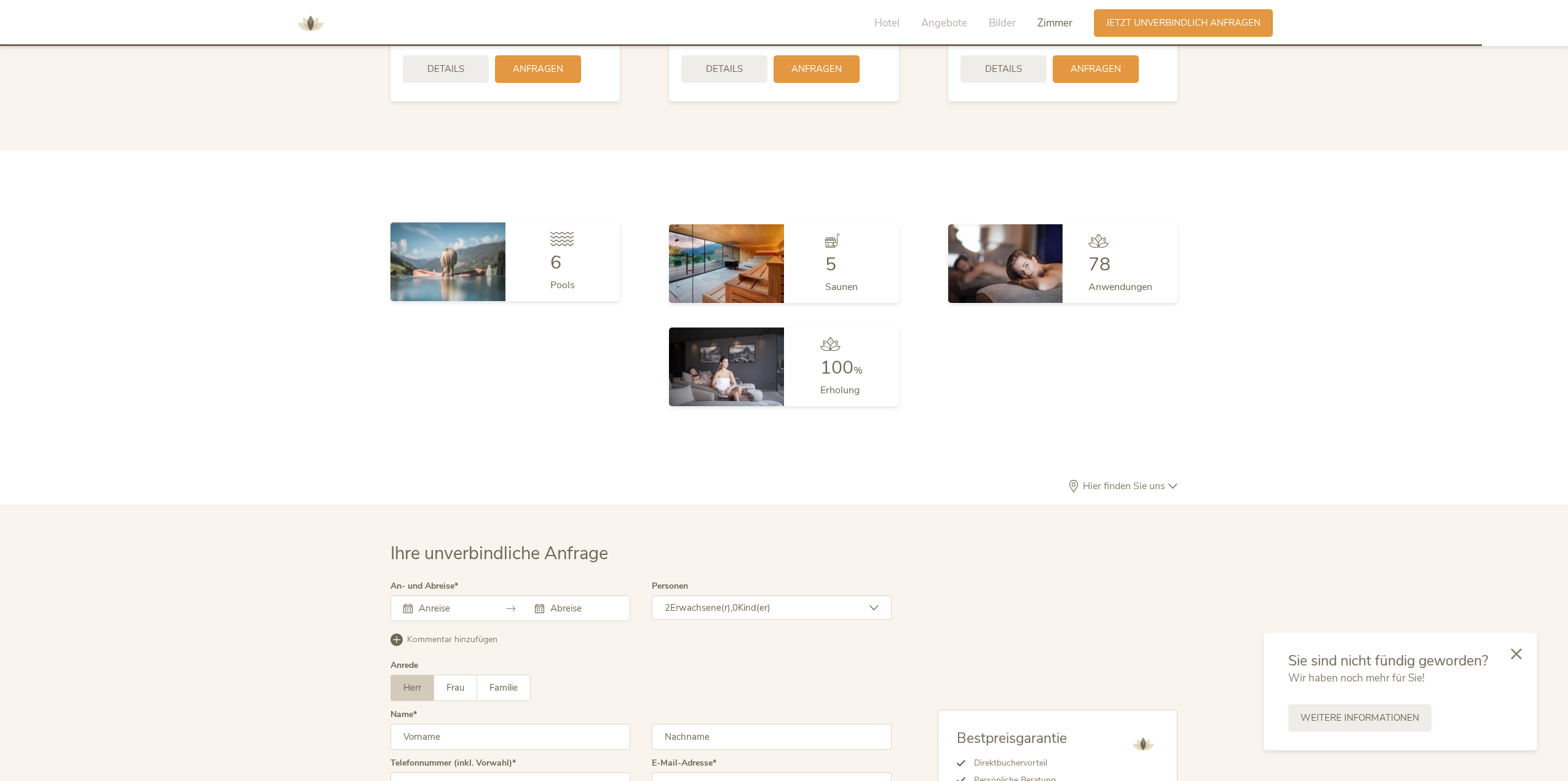
click at [471, 247] on img at bounding box center [448, 261] width 115 height 79
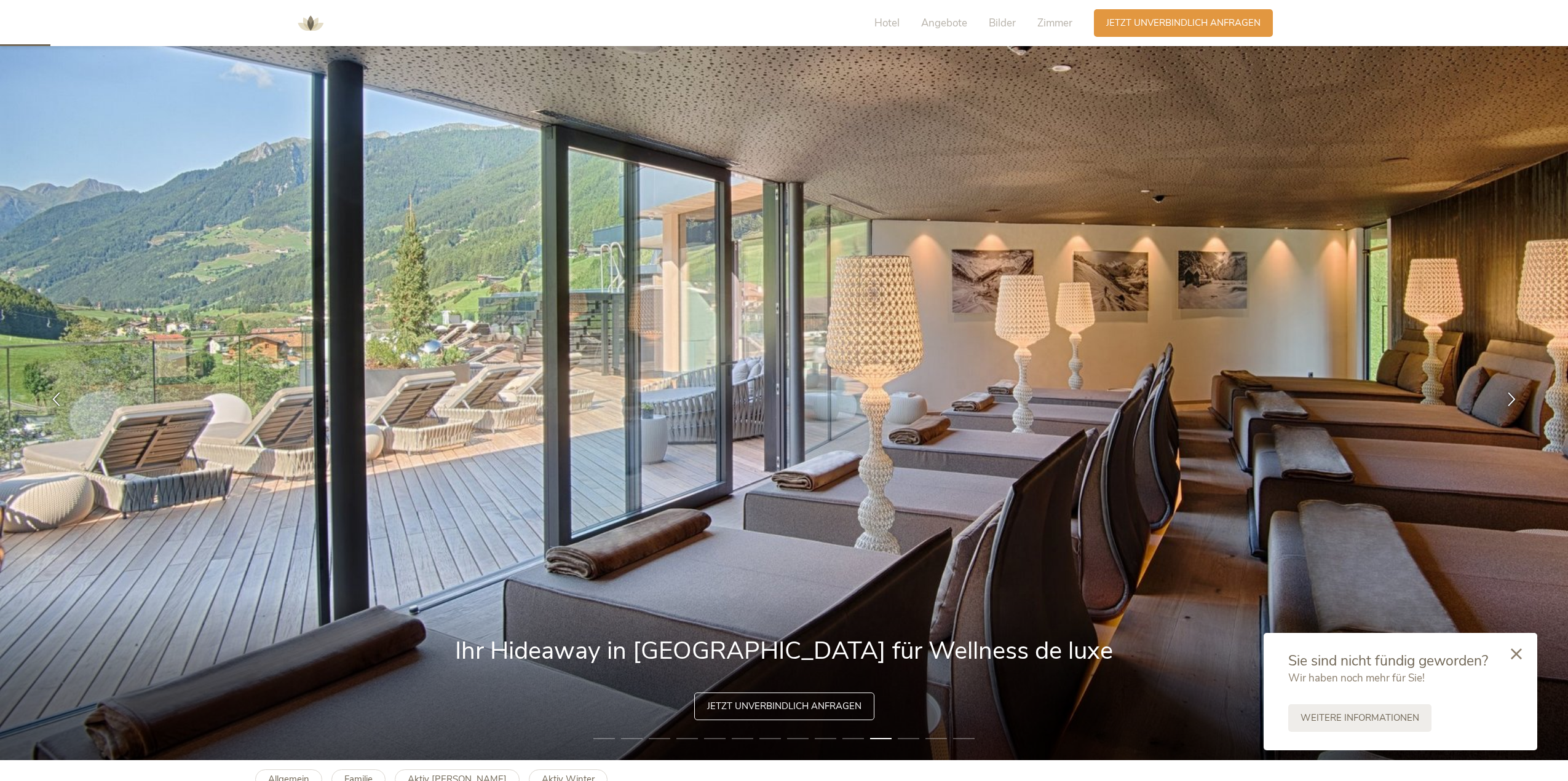
scroll to position [0, 0]
